Goal: Task Accomplishment & Management: Use online tool/utility

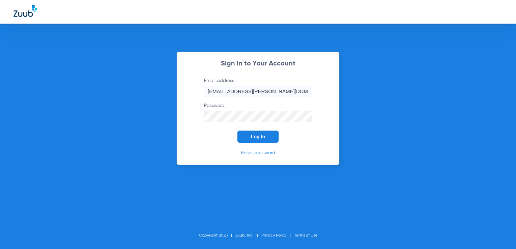
click at [261, 137] on span "Log In" at bounding box center [258, 136] width 14 height 5
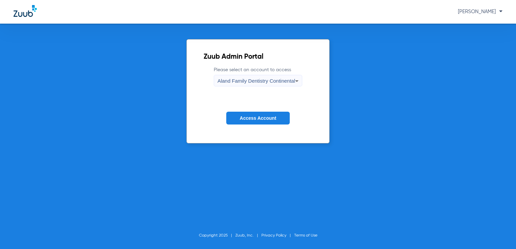
click at [248, 76] on div "Aland Family Dentistry Continental" at bounding box center [257, 80] width 78 height 11
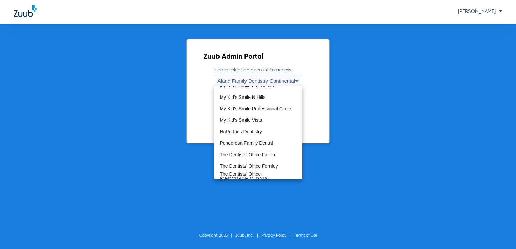
scroll to position [203, 0]
click at [274, 163] on span "The Dentists' Office Fernley" at bounding box center [249, 165] width 58 height 5
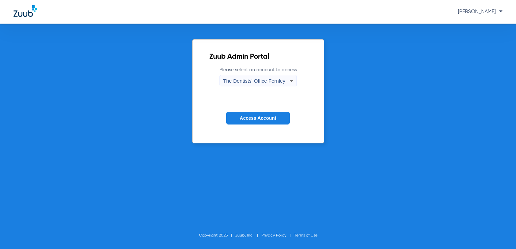
click at [270, 112] on button "Access Account" at bounding box center [258, 118] width 64 height 13
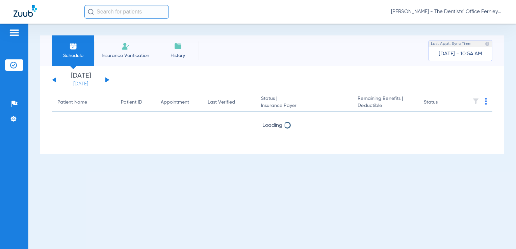
click at [92, 85] on link "[DATE]" at bounding box center [81, 84] width 41 height 7
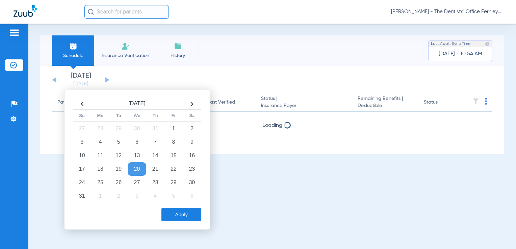
click at [190, 103] on th at bounding box center [192, 104] width 18 height 11
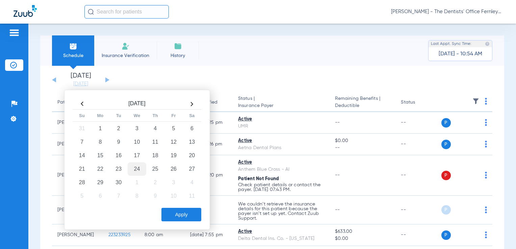
click at [133, 165] on td "24" at bounding box center [137, 170] width 18 height 14
click at [95, 186] on td "29" at bounding box center [100, 183] width 18 height 14
click at [184, 210] on button "Apply" at bounding box center [182, 215] width 40 height 14
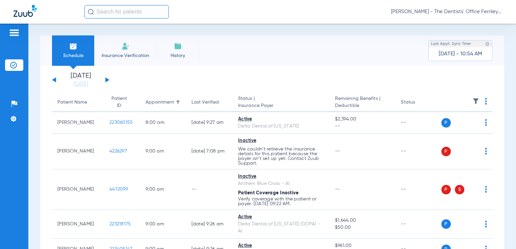
click at [108, 77] on div "[DATE] [DATE] [DATE] [DATE] [DATE] [DATE] [DATE] [DATE] [DATE] [DATE] [DATE] [D…" at bounding box center [80, 80] width 57 height 15
click at [107, 79] on div "[DATE] [DATE] [DATE] [DATE] [DATE] [DATE] [DATE] [DATE] [DATE] [DATE] [DATE] [D…" at bounding box center [80, 80] width 57 height 15
click at [107, 79] on button at bounding box center [107, 79] width 4 height 5
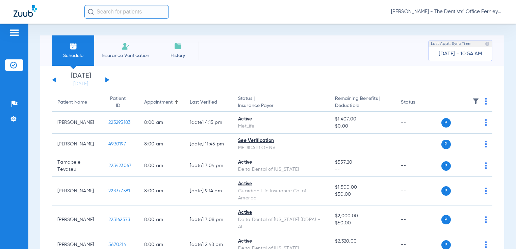
click at [483, 106] on th at bounding box center [467, 102] width 51 height 19
click at [485, 102] on img at bounding box center [486, 101] width 2 height 7
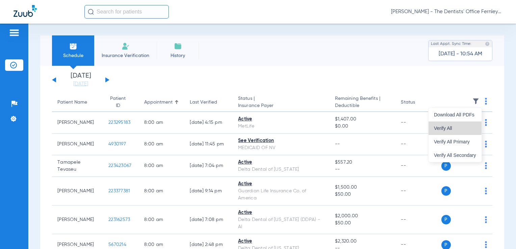
click at [449, 126] on span "Verify All" at bounding box center [455, 128] width 42 height 5
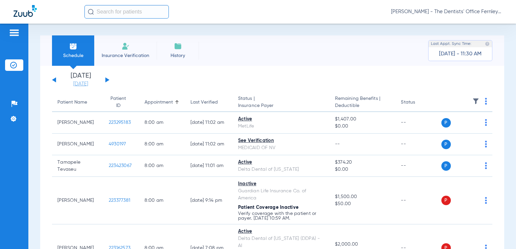
click at [90, 81] on link "[DATE]" at bounding box center [81, 84] width 41 height 7
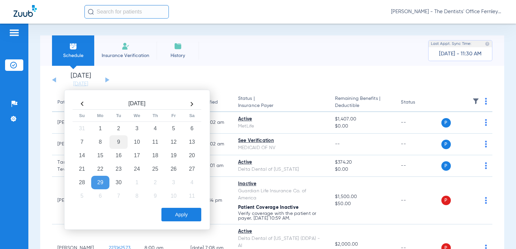
click at [118, 139] on td "9" at bounding box center [119, 143] width 18 height 14
click at [191, 213] on button "Apply" at bounding box center [182, 215] width 40 height 14
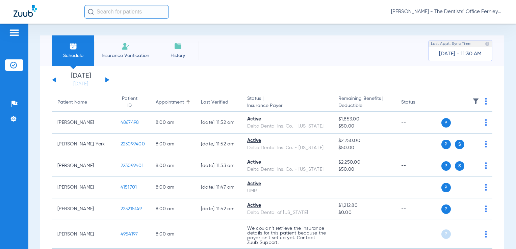
click at [482, 96] on th at bounding box center [467, 102] width 51 height 19
click at [482, 97] on th at bounding box center [467, 102] width 51 height 19
click at [485, 104] on img at bounding box center [486, 101] width 2 height 7
click at [456, 129] on span "Verify All" at bounding box center [455, 128] width 42 height 5
